Goal: Check status: Check status

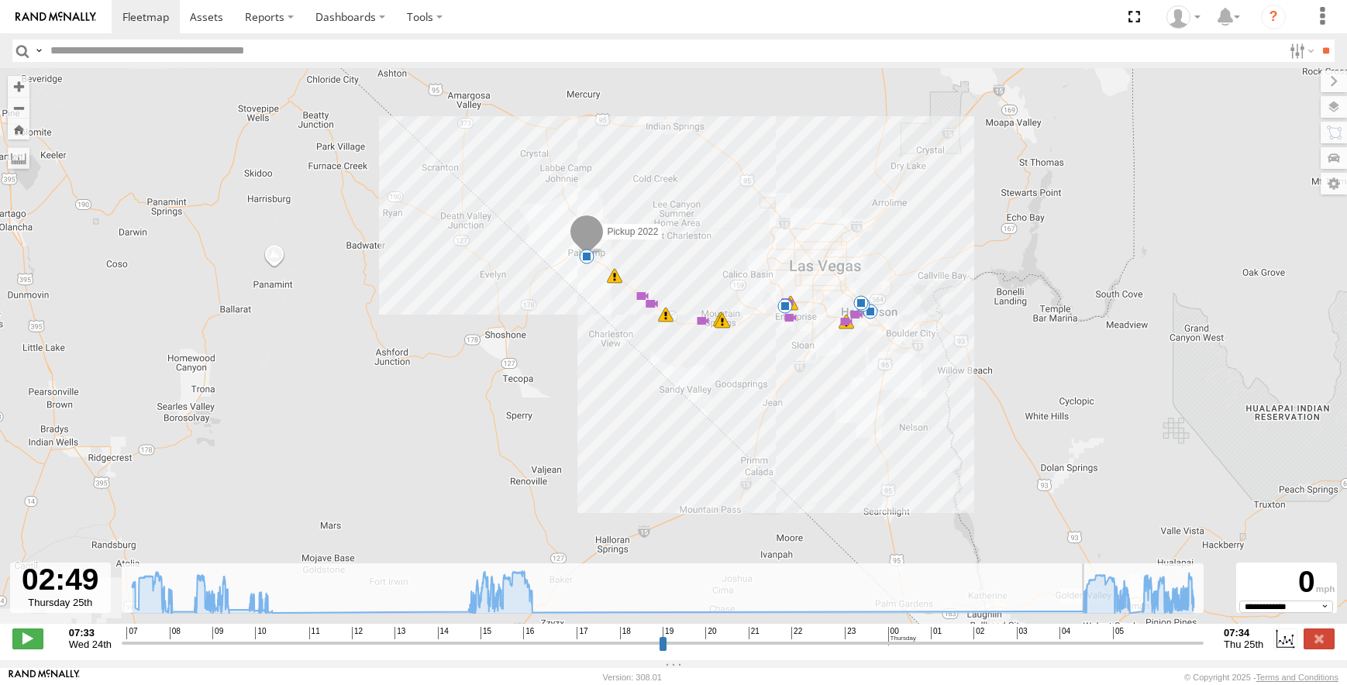
select select "**********"
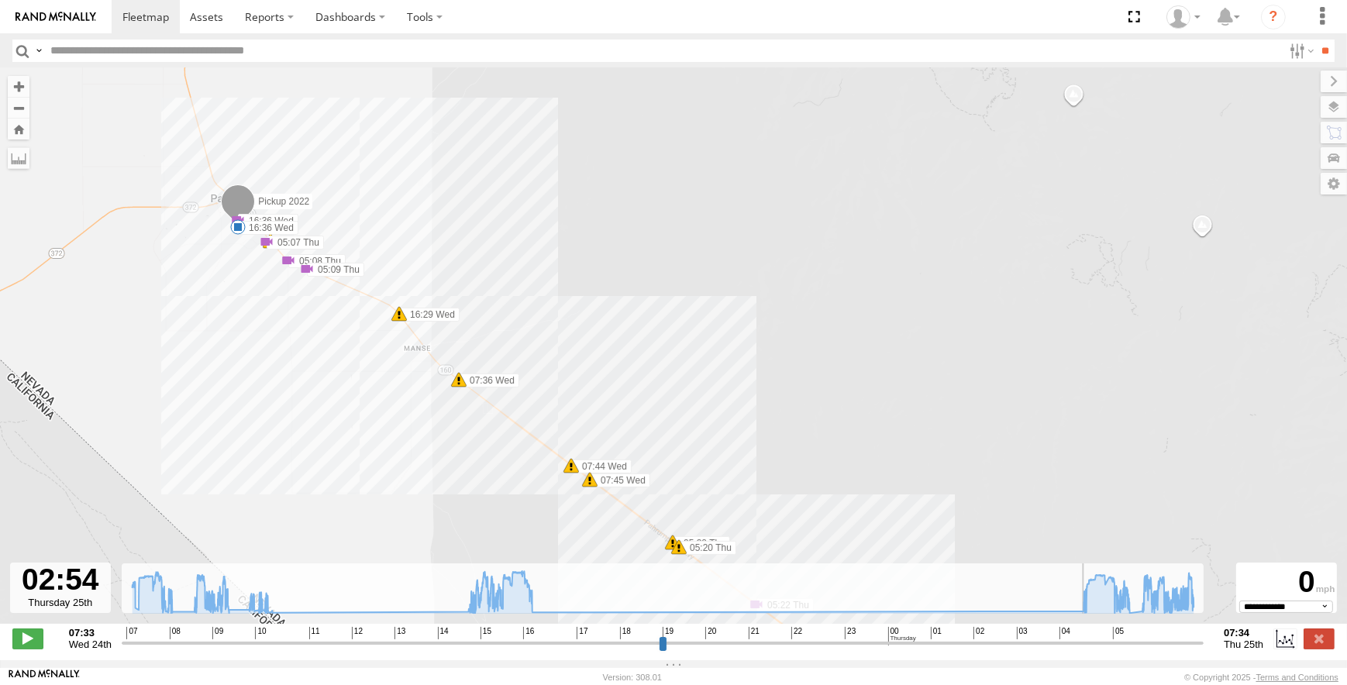
drag, startPoint x: 1062, startPoint y: 374, endPoint x: 441, endPoint y: 190, distance: 647.6
click at [441, 190] on div "Pickup 2022 08:02 Wed 08:02 Wed 08:28 Wed 09:21 Wed 09:45 Wed 10:19 Wed 10:43 W…" at bounding box center [673, 354] width 1347 height 572
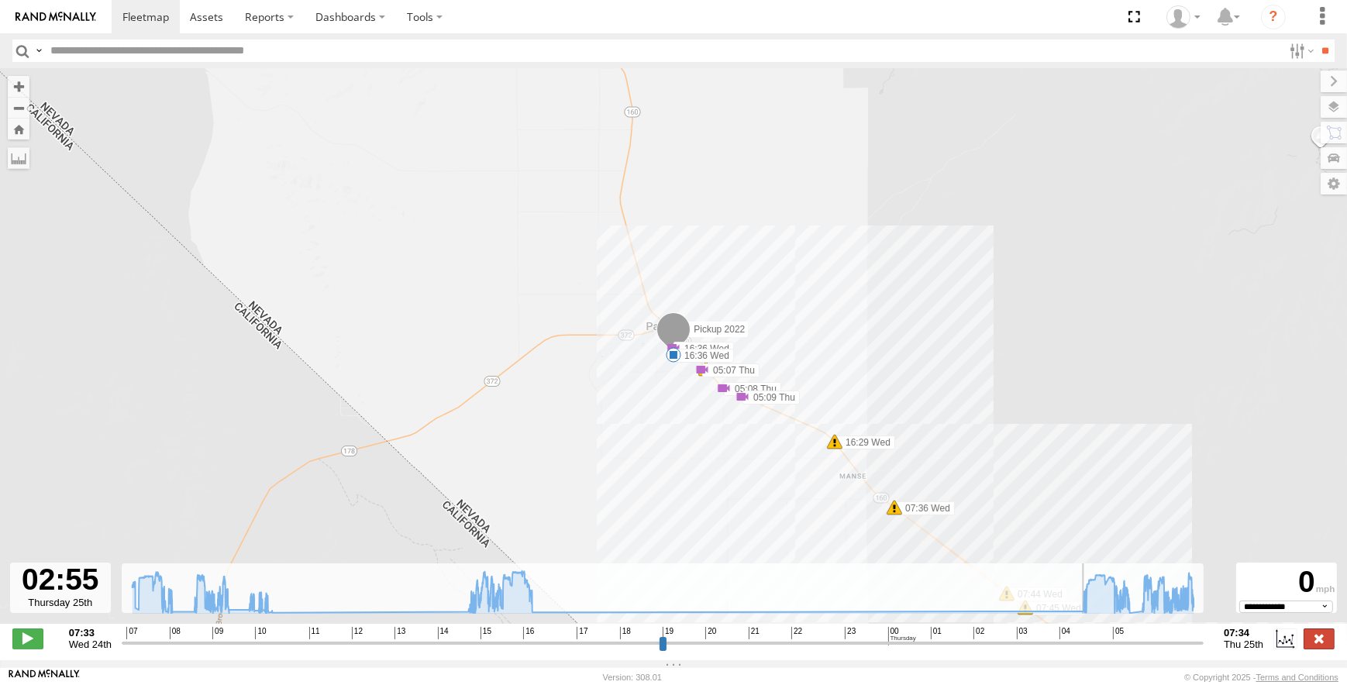
click at [1317, 648] on label at bounding box center [1319, 639] width 31 height 20
type input "**********"
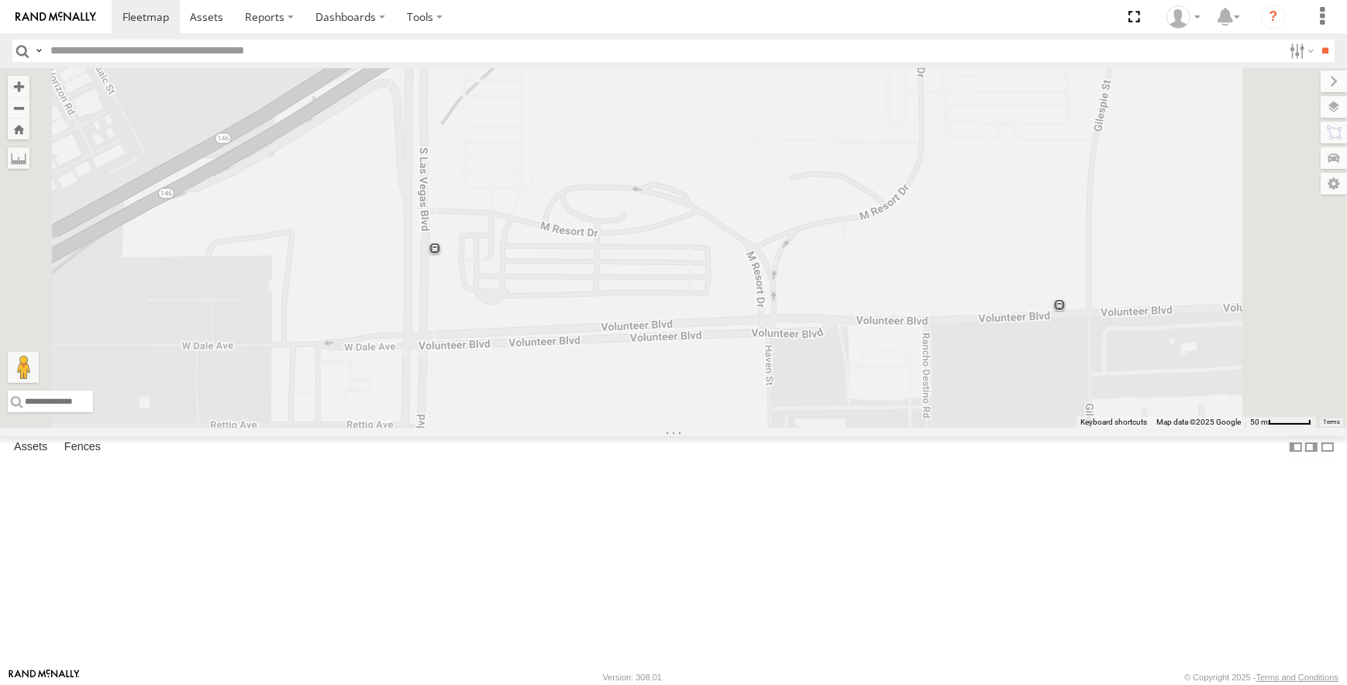
drag, startPoint x: 993, startPoint y: 348, endPoint x: 647, endPoint y: 344, distance: 345.8
click at [654, 343] on div at bounding box center [673, 248] width 1347 height 360
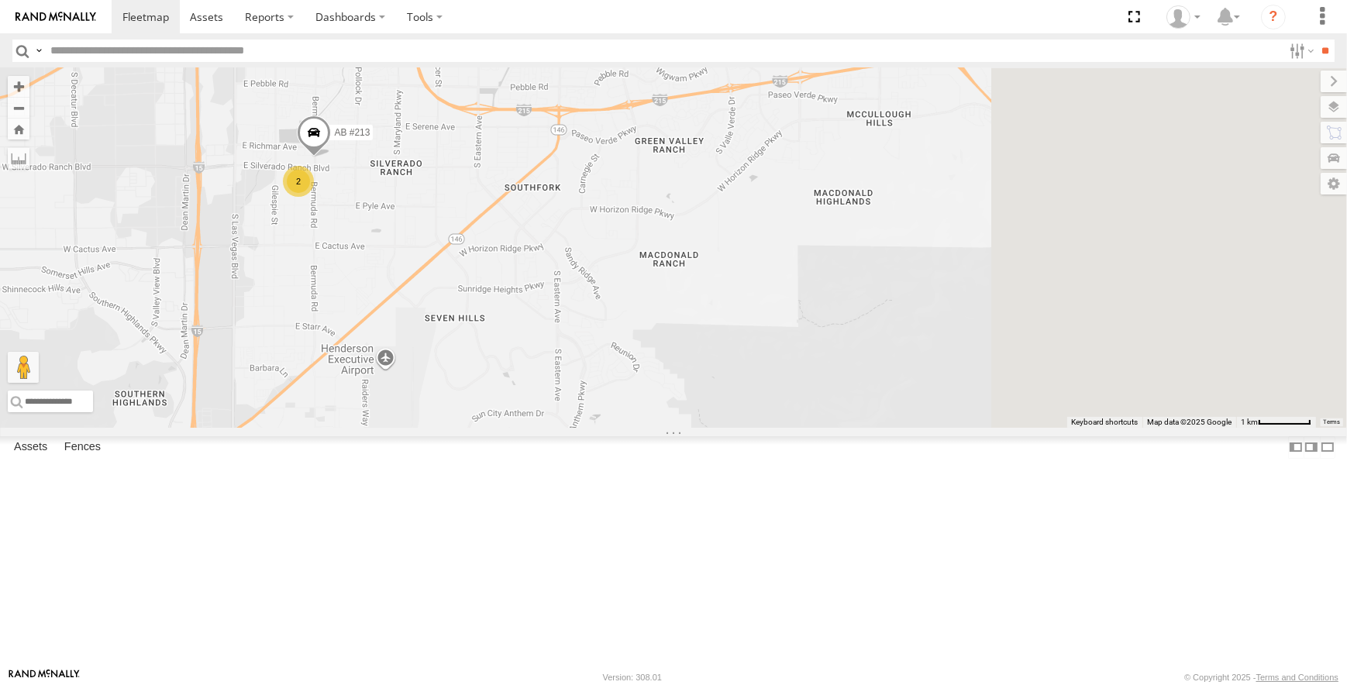
drag, startPoint x: 1038, startPoint y: 291, endPoint x: 829, endPoint y: 504, distance: 297.7
click at [829, 428] on div "2 AB #213" at bounding box center [673, 248] width 1347 height 360
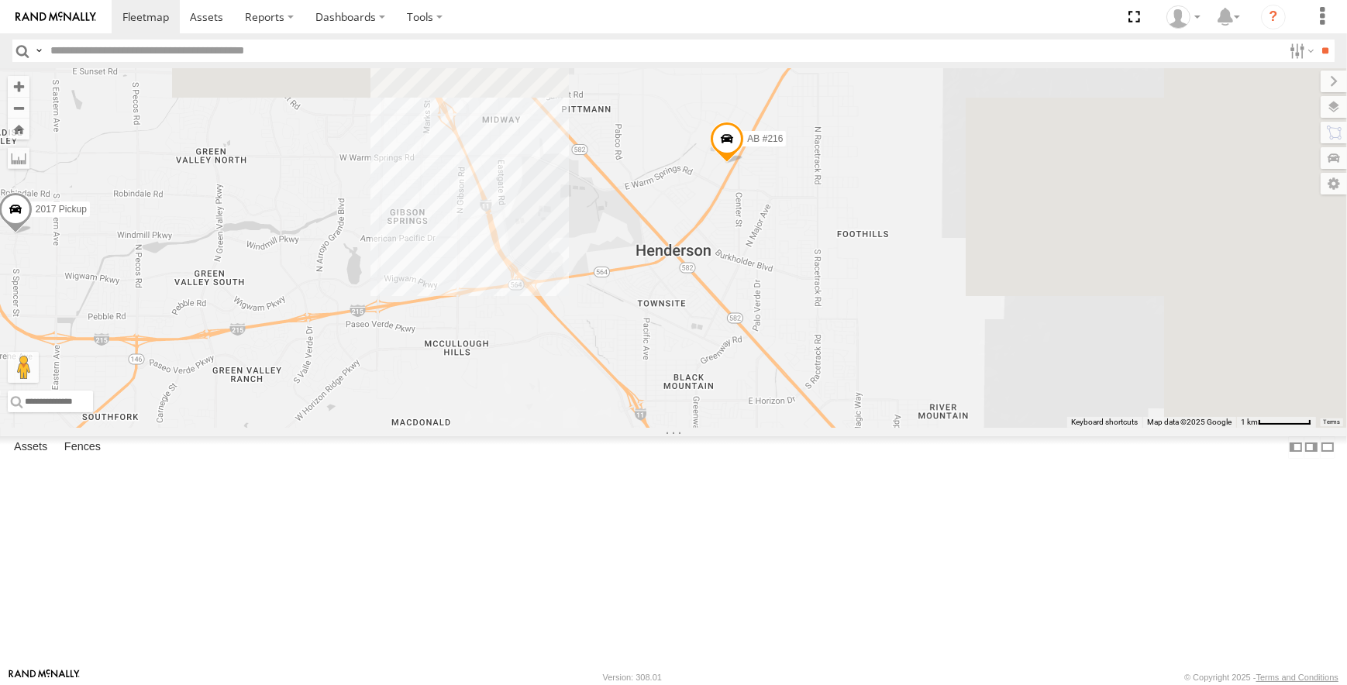
drag, startPoint x: 1026, startPoint y: 221, endPoint x: 605, endPoint y: 449, distance: 478.7
click at [605, 428] on div "2 AB #213 AB #216 2 2017 Pickup" at bounding box center [673, 248] width 1347 height 360
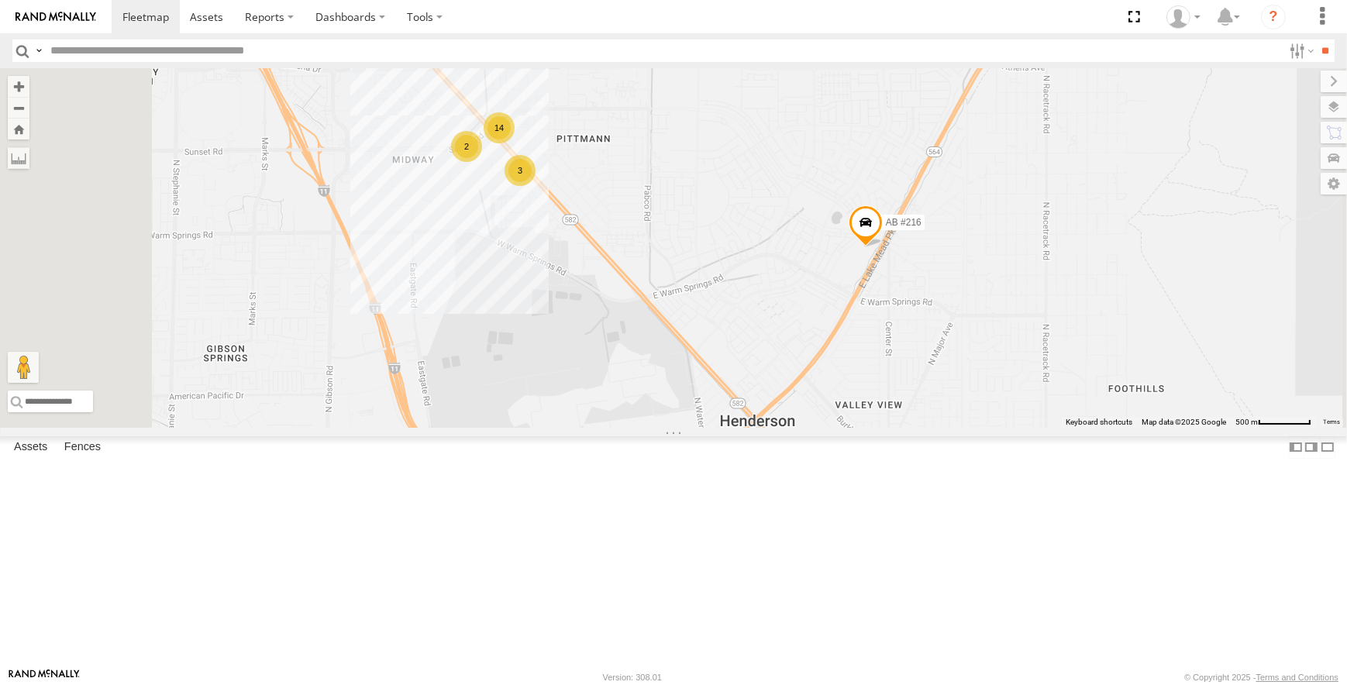
drag, startPoint x: 733, startPoint y: 257, endPoint x: 880, endPoint y: 370, distance: 185.3
click at [880, 370] on div "AB #213 AB #216 2017 Pickup AB #215 14 2 3" at bounding box center [673, 248] width 1347 height 360
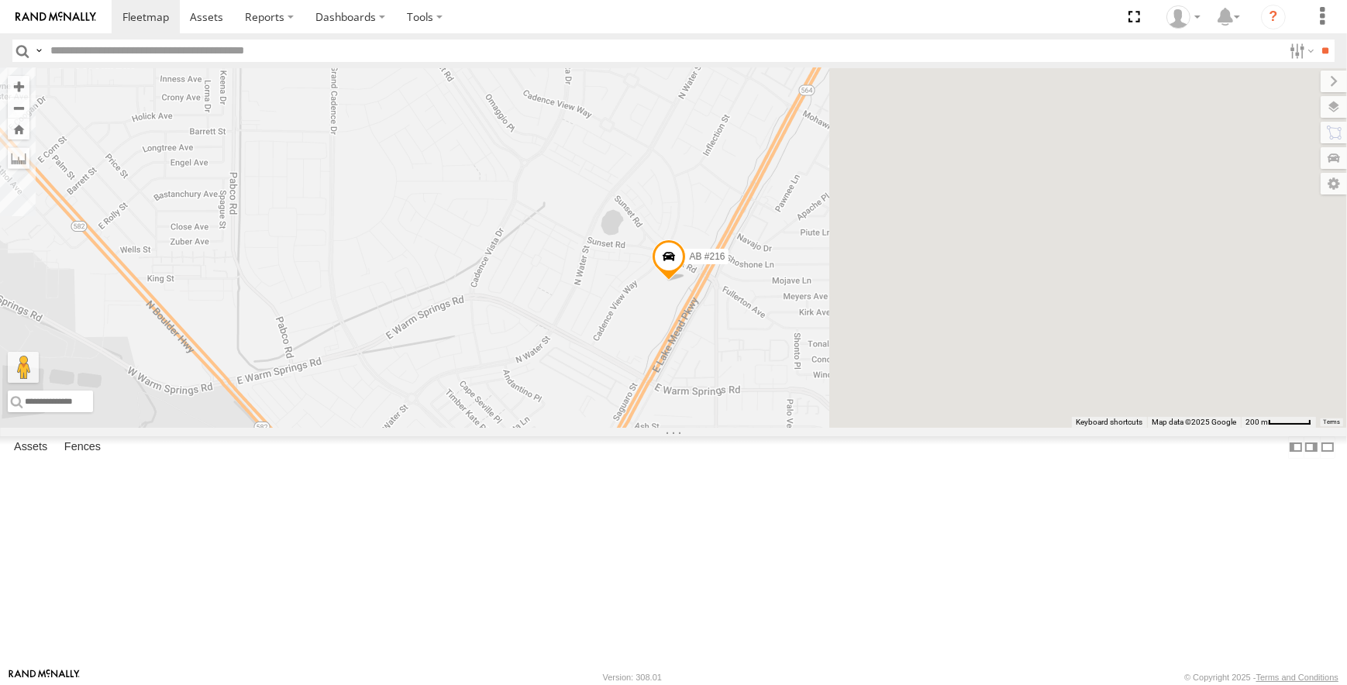
drag, startPoint x: 1129, startPoint y: 353, endPoint x: 512, endPoint y: 257, distance: 624.4
click at [512, 257] on div "AB #213 AB #216 2017 Pickup AB #215 14 2 3" at bounding box center [673, 248] width 1347 height 360
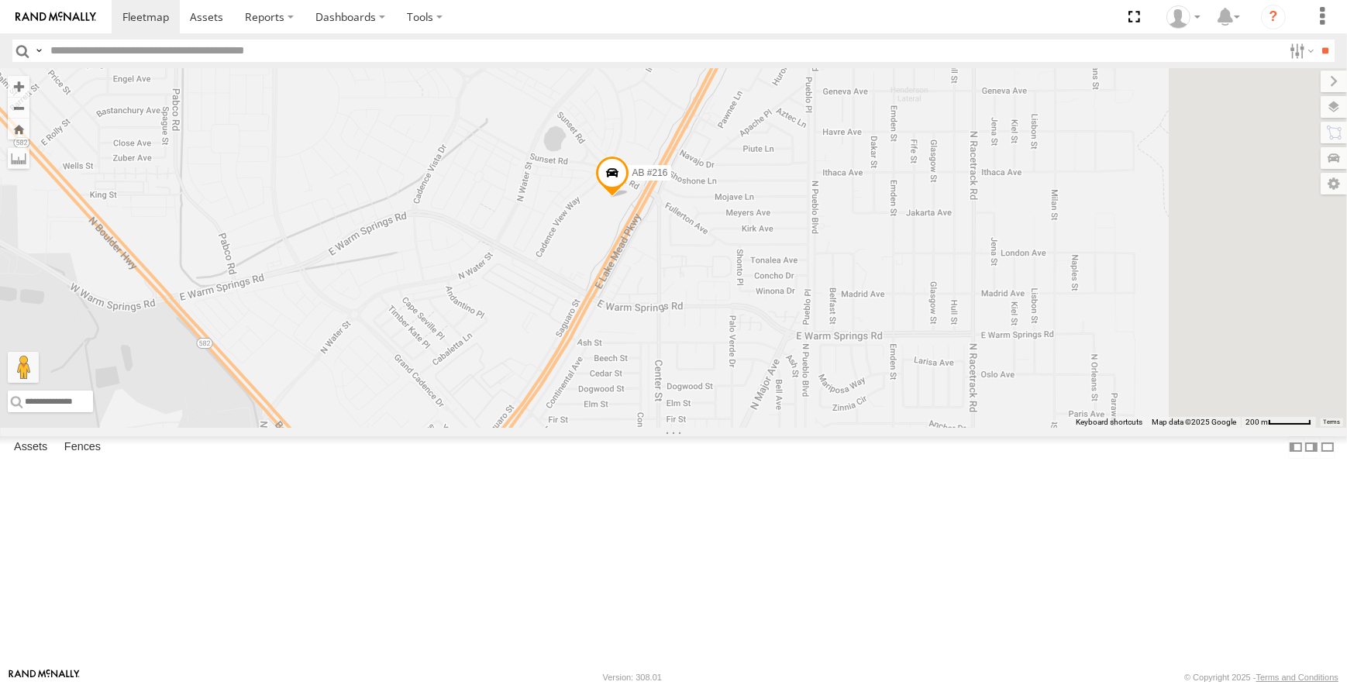
drag, startPoint x: 780, startPoint y: 429, endPoint x: 723, endPoint y: 344, distance: 102.1
click at [723, 344] on div "AB #213 AB #216 2017 Pickup AB #215 14 2 3" at bounding box center [673, 248] width 1347 height 360
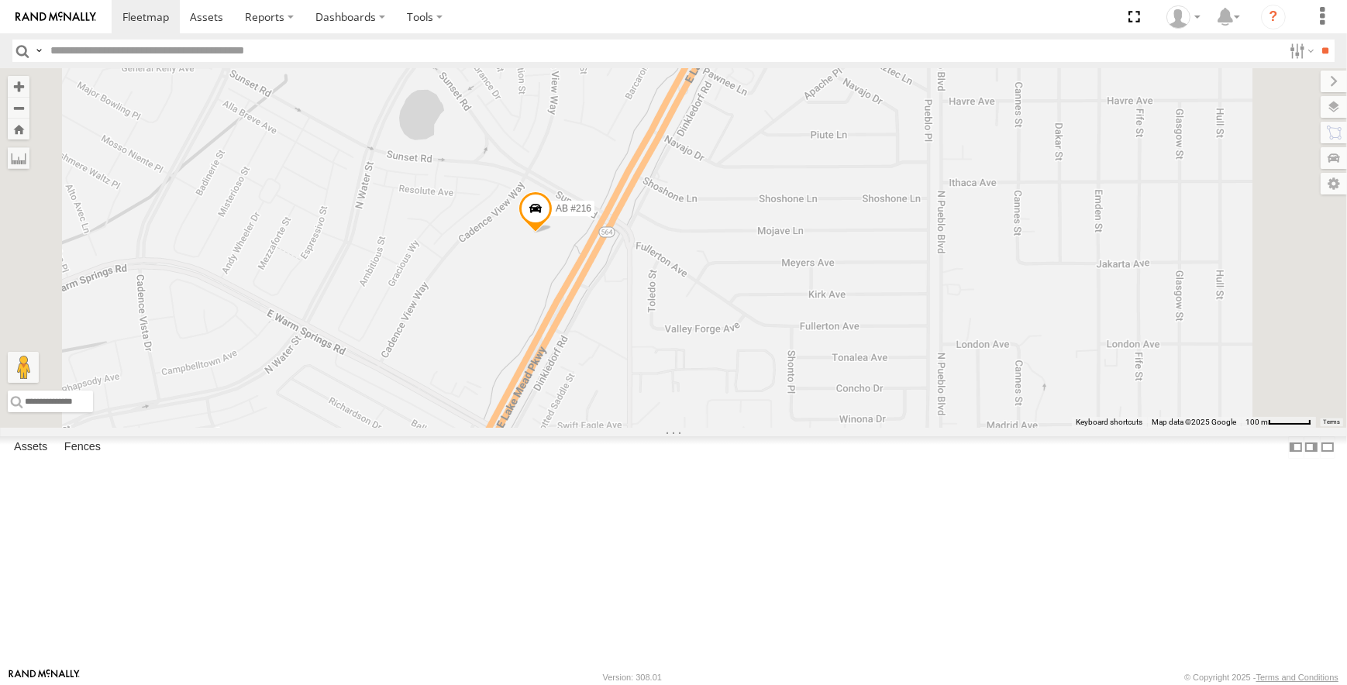
drag, startPoint x: 820, startPoint y: 340, endPoint x: 750, endPoint y: 371, distance: 77.1
click at [750, 371] on div "AB #213 AB #216 2017 Pickup AB #215" at bounding box center [673, 248] width 1347 height 360
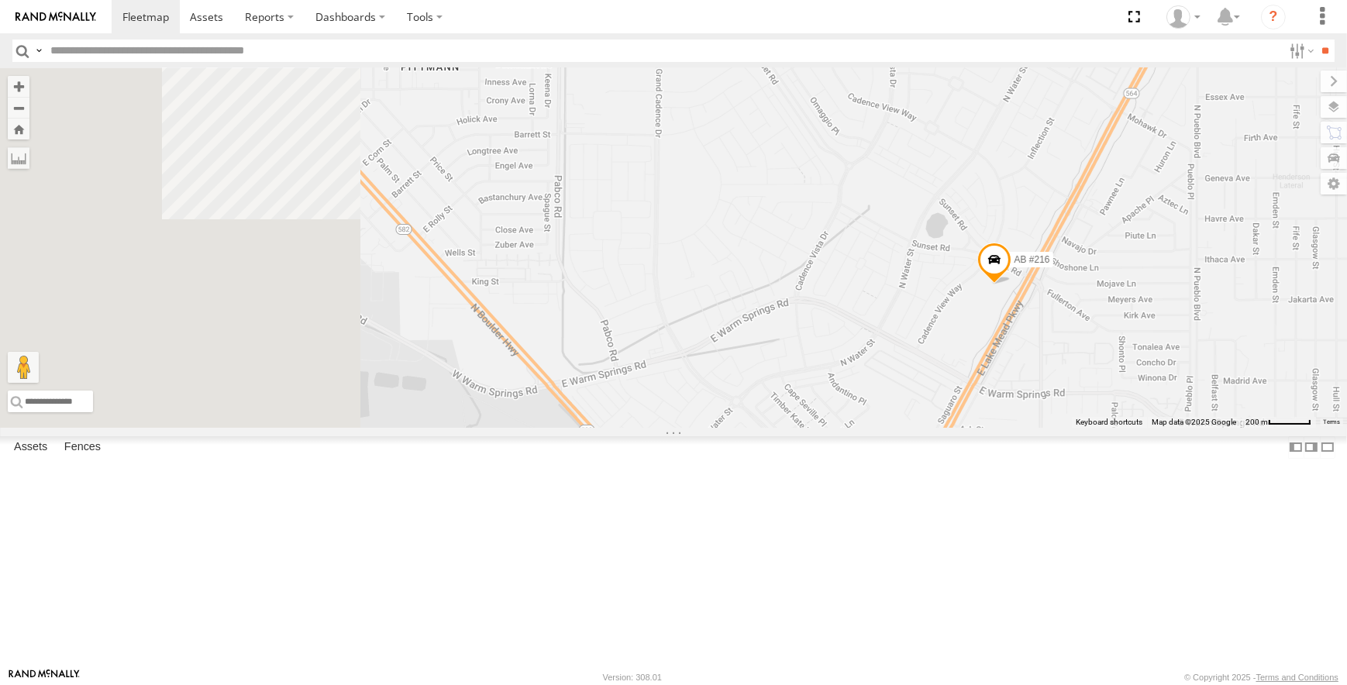
drag, startPoint x: 488, startPoint y: 322, endPoint x: 1035, endPoint y: 385, distance: 550.1
click at [1035, 385] on div "AB #213 AB #216 2017 Pickup AB #215" at bounding box center [673, 248] width 1347 height 360
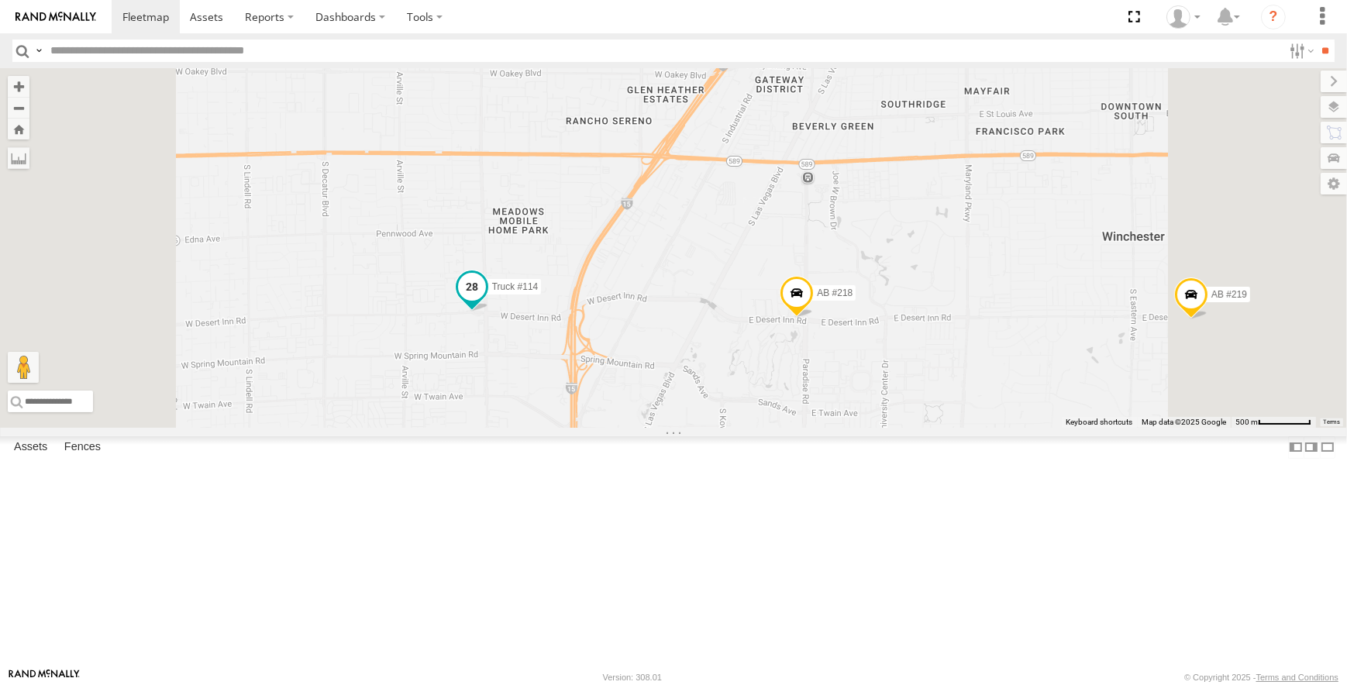
click at [486, 301] on span at bounding box center [472, 287] width 28 height 28
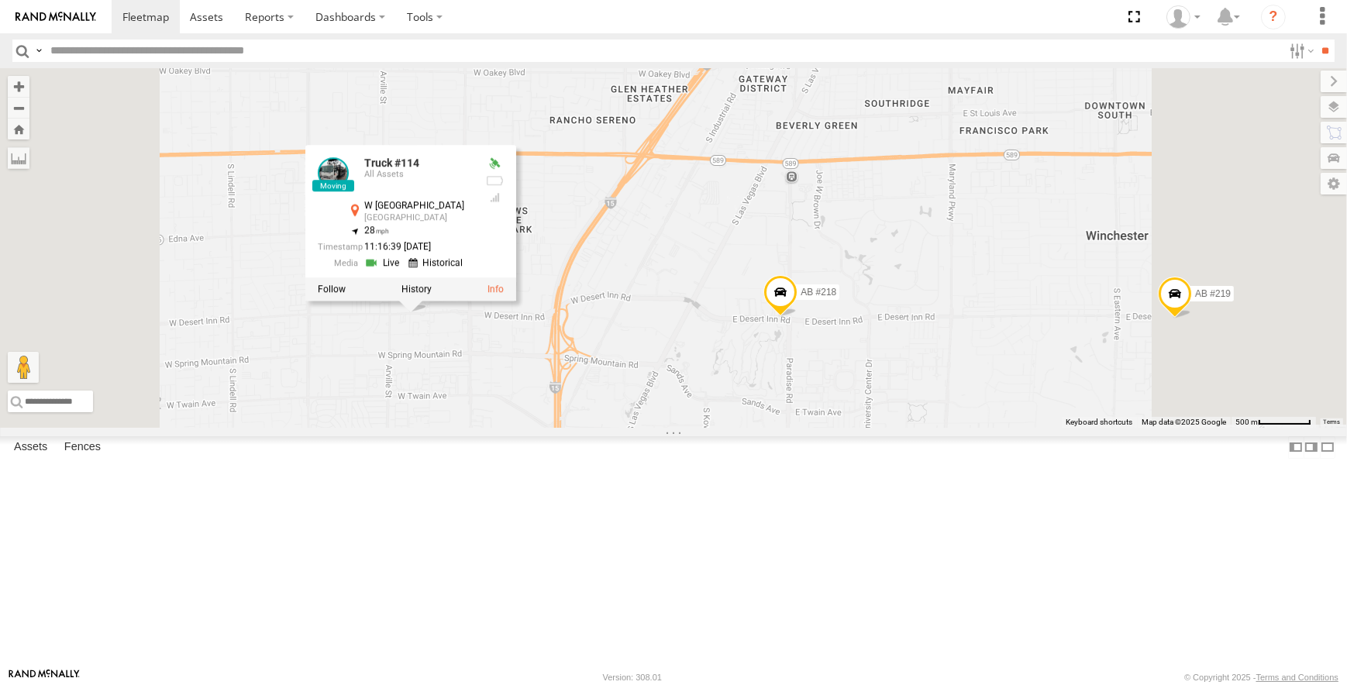
drag, startPoint x: 681, startPoint y: 478, endPoint x: 663, endPoint y: 478, distance: 18.6
click at [663, 428] on div "AB #215 AB #208 AB #210 AB #203 Sonic AB #216 Truck #114 AB #218 2017 Pickup AB…" at bounding box center [673, 248] width 1347 height 360
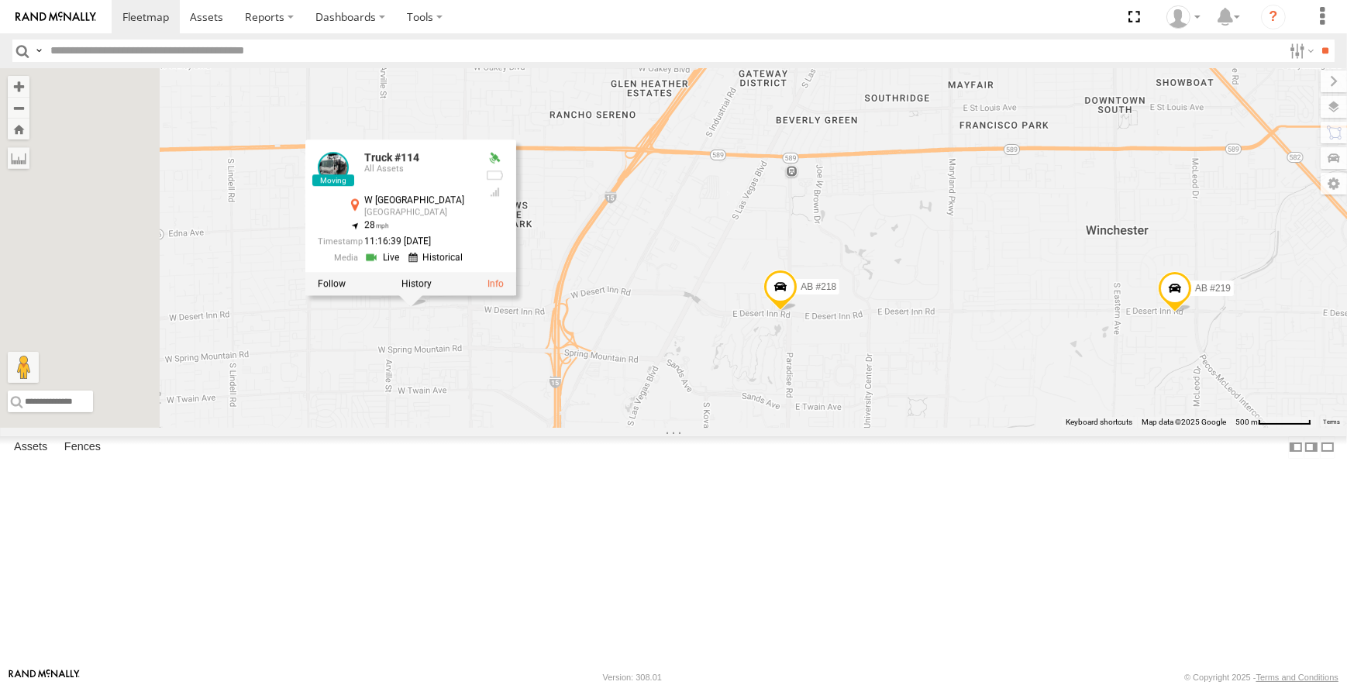
drag, startPoint x: 652, startPoint y: 500, endPoint x: 652, endPoint y: 485, distance: 14.7
click at [652, 428] on div "AB #215 AB #208 AB #210 AB #203 Sonic AB #216 Truck #114 AB #218 2017 Pickup AB…" at bounding box center [673, 248] width 1347 height 360
click at [680, 428] on div "AB #215 AB #208 AB #210 AB #203 Sonic AB #216 Truck #114 AB #218 2017 Pickup AB…" at bounding box center [673, 248] width 1347 height 360
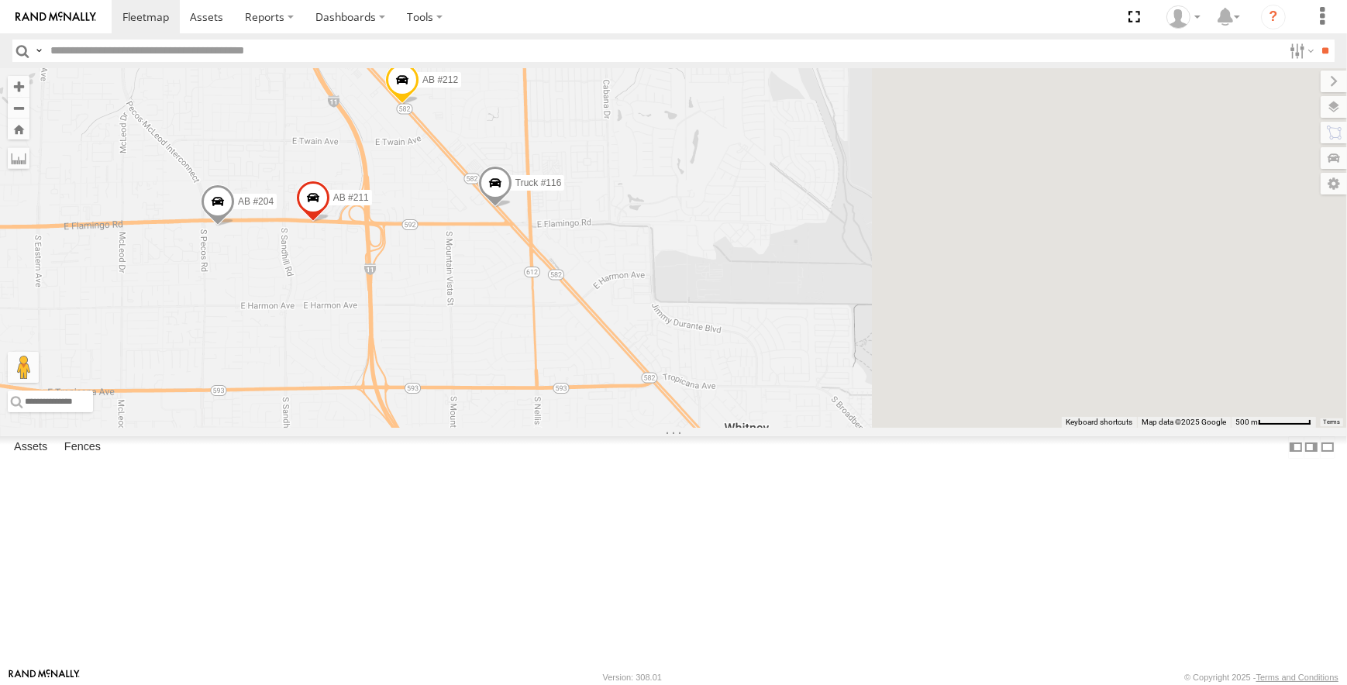
drag, startPoint x: 1053, startPoint y: 455, endPoint x: 653, endPoint y: 357, distance: 411.9
click at [653, 357] on div "AB #208 AB #215 AB #210 Sonic AB #203 AB #216 Truck #114 AB #218 2017 Pickup AB…" at bounding box center [673, 248] width 1347 height 360
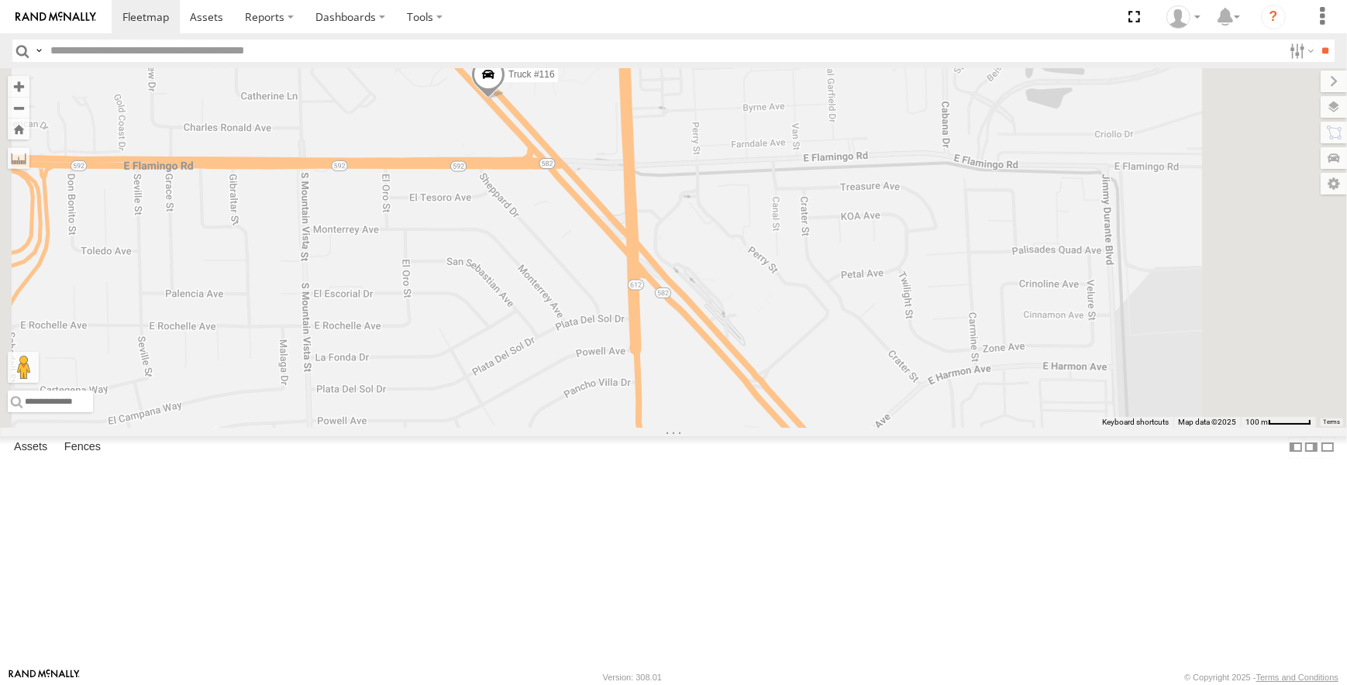
click at [505, 99] on span at bounding box center [488, 78] width 34 height 42
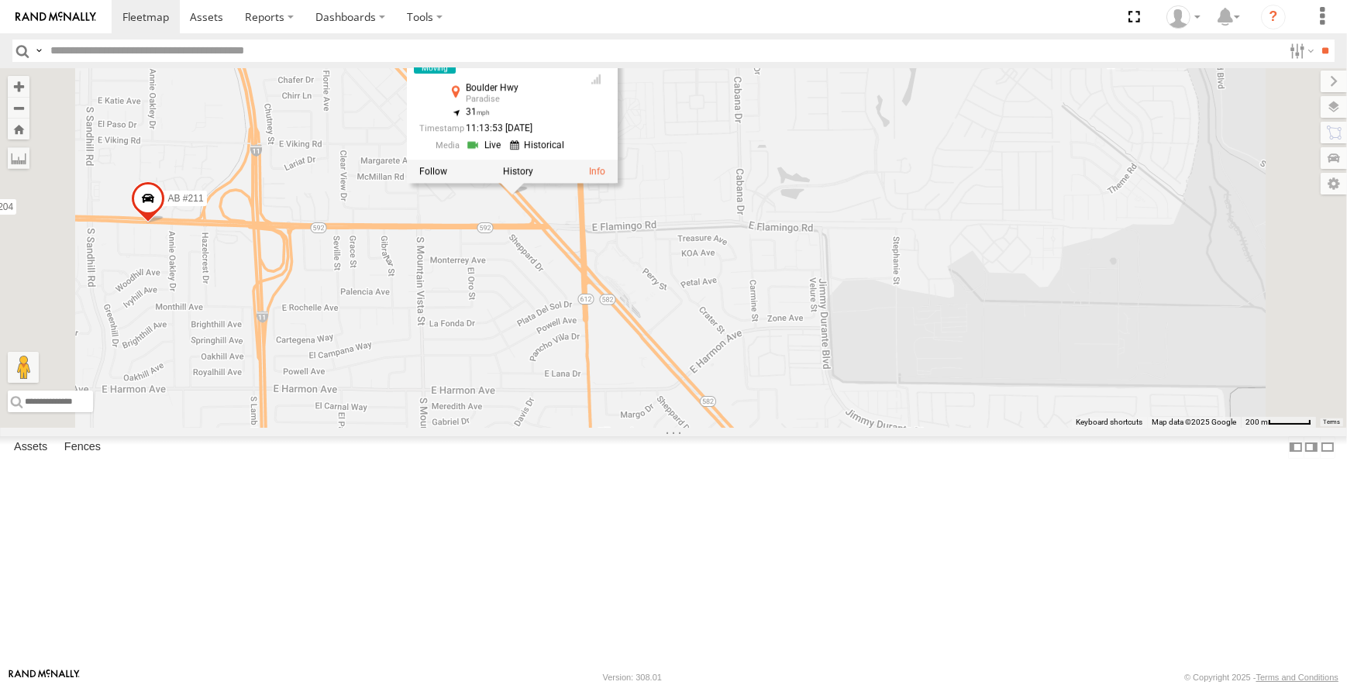
drag, startPoint x: 849, startPoint y: 285, endPoint x: 845, endPoint y: 305, distance: 20.5
click at [845, 305] on div "AB #208 AB #215 AB #210 Sonic AB #203 AB #216 Truck #114 AB #218 2017 Pickup AB…" at bounding box center [673, 248] width 1347 height 360
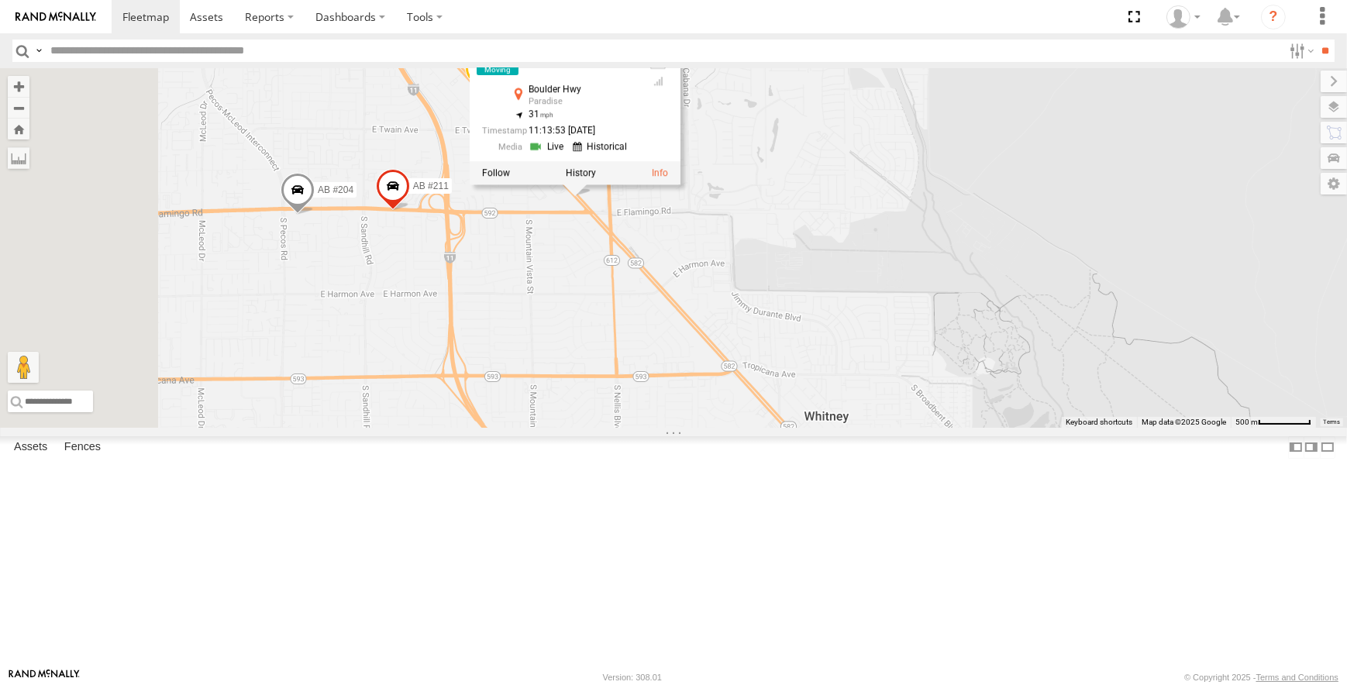
click at [837, 377] on div "AB #208 AB #215 AB #210 Sonic AB #203 AB #216 Truck #114 AB #218 2017 Pickup AB…" at bounding box center [673, 248] width 1347 height 360
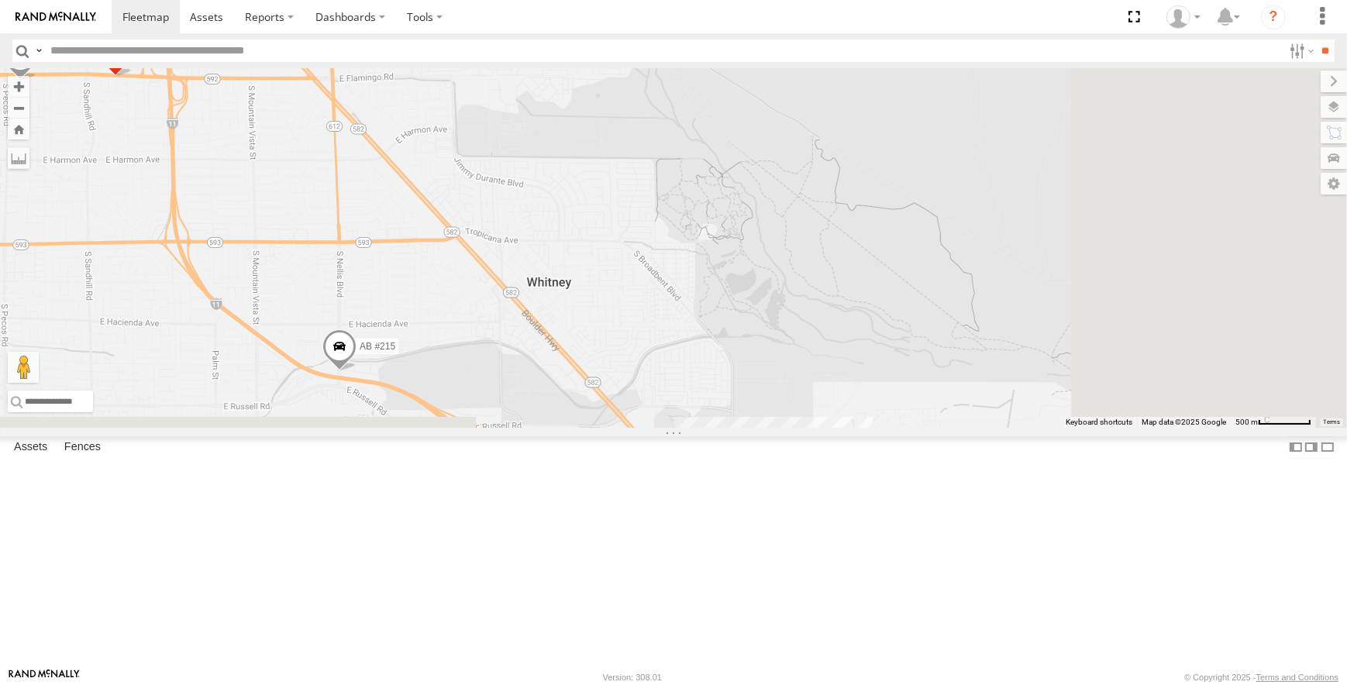
drag, startPoint x: 798, startPoint y: 374, endPoint x: 794, endPoint y: 362, distance: 12.5
click at [505, 231] on div "AB #208 AB #215 AB #210 Sonic AB #203 AB #216 Truck #114 AB #218 2017 Pickup AB…" at bounding box center [673, 248] width 1347 height 360
